Goal: Information Seeking & Learning: Learn about a topic

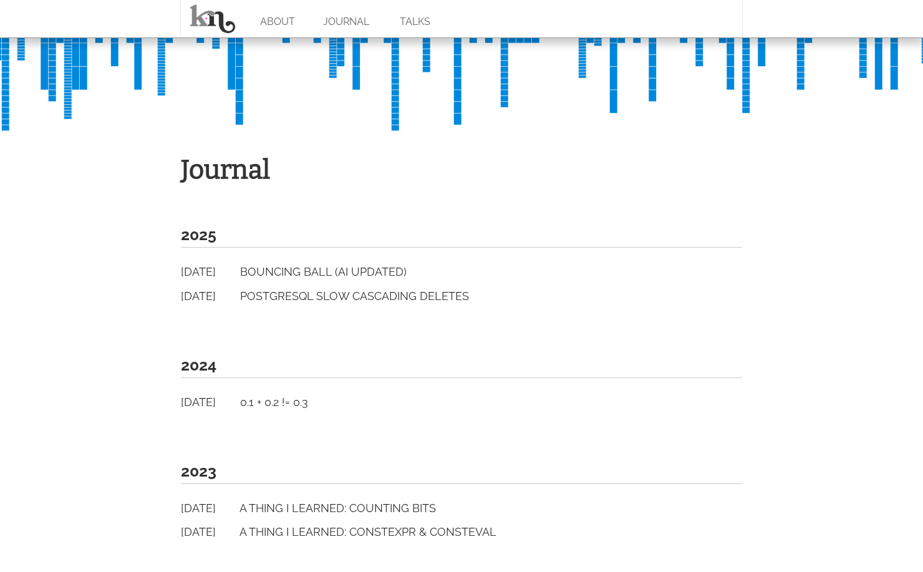
scroll to position [279, 0]
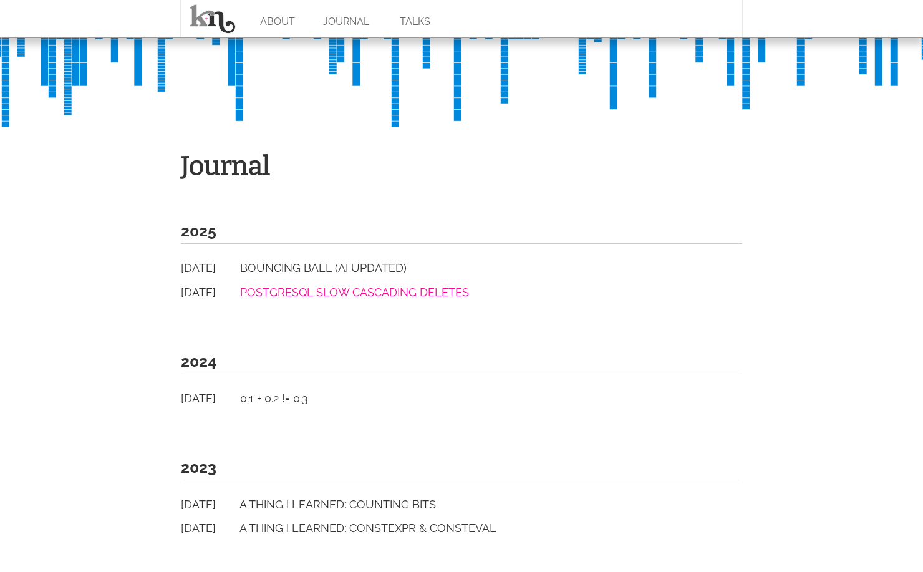
click at [377, 289] on link "PostgreSQL Slow Cascading Deletes" at bounding box center [354, 292] width 229 height 13
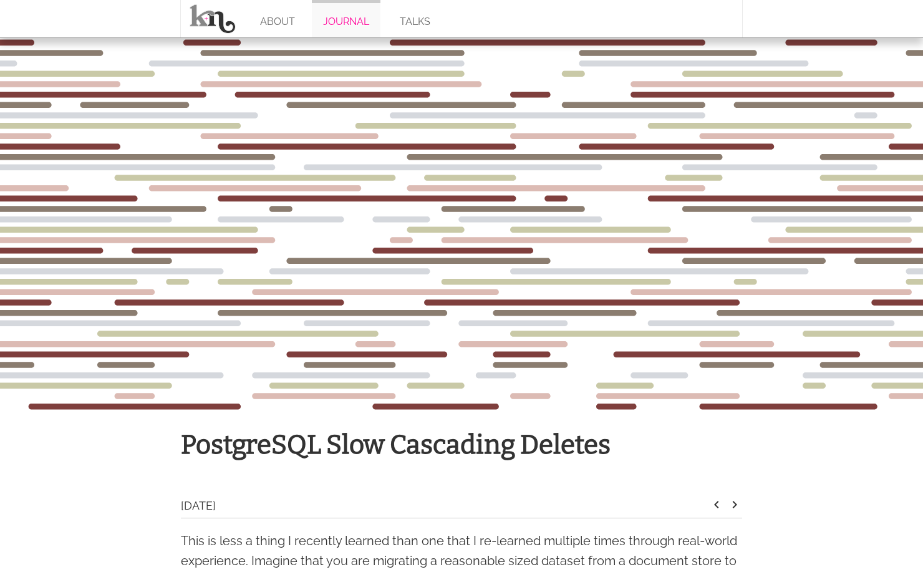
click at [337, 19] on link "JOURNAL" at bounding box center [346, 18] width 69 height 37
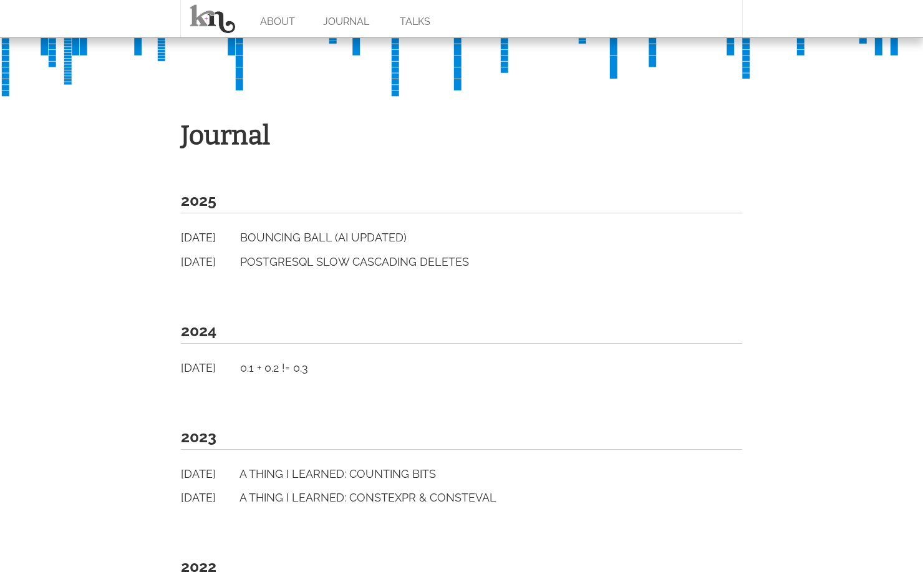
scroll to position [310, 0]
